Goal: Information Seeking & Learning: Find specific fact

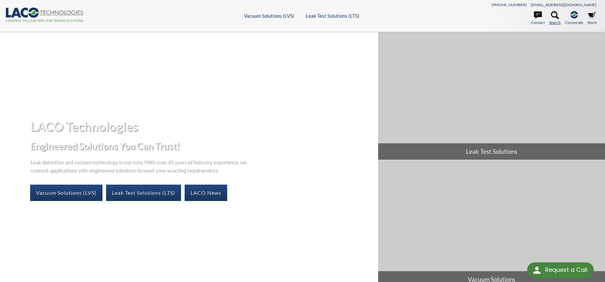
click at [555, 15] on icon at bounding box center [555, 15] width 8 height 8
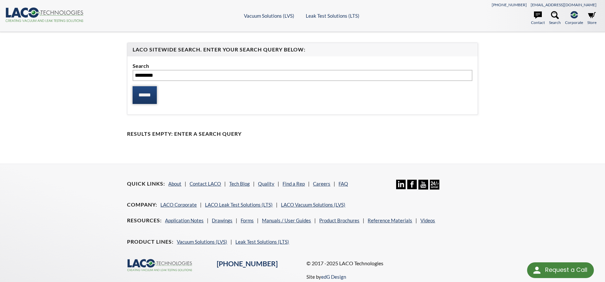
type input "*********"
click at [154, 91] on input "******" at bounding box center [145, 95] width 24 height 18
